Goal: Find contact information: Obtain details needed to contact an individual or organization

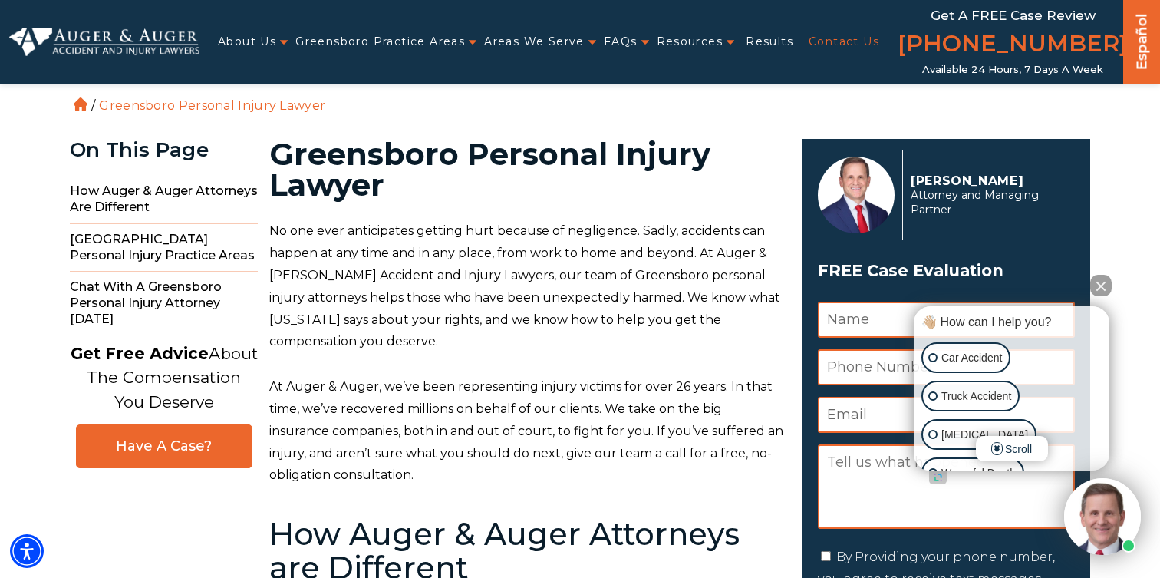
click at [816, 48] on link "Contact Us" at bounding box center [844, 41] width 71 height 31
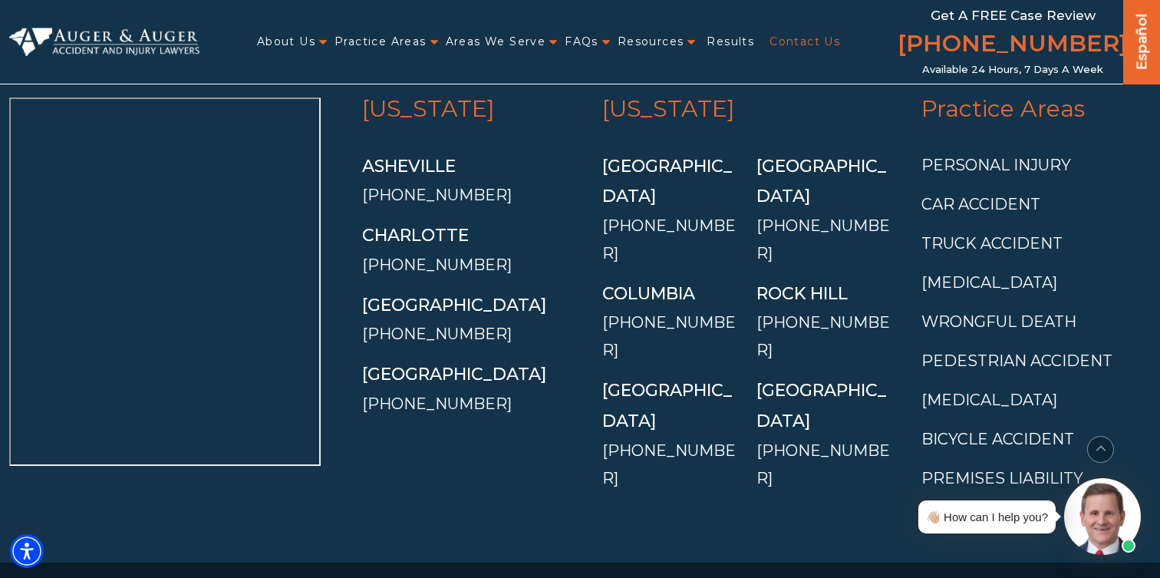
scroll to position [3329, 0]
